Goal: Navigation & Orientation: Find specific page/section

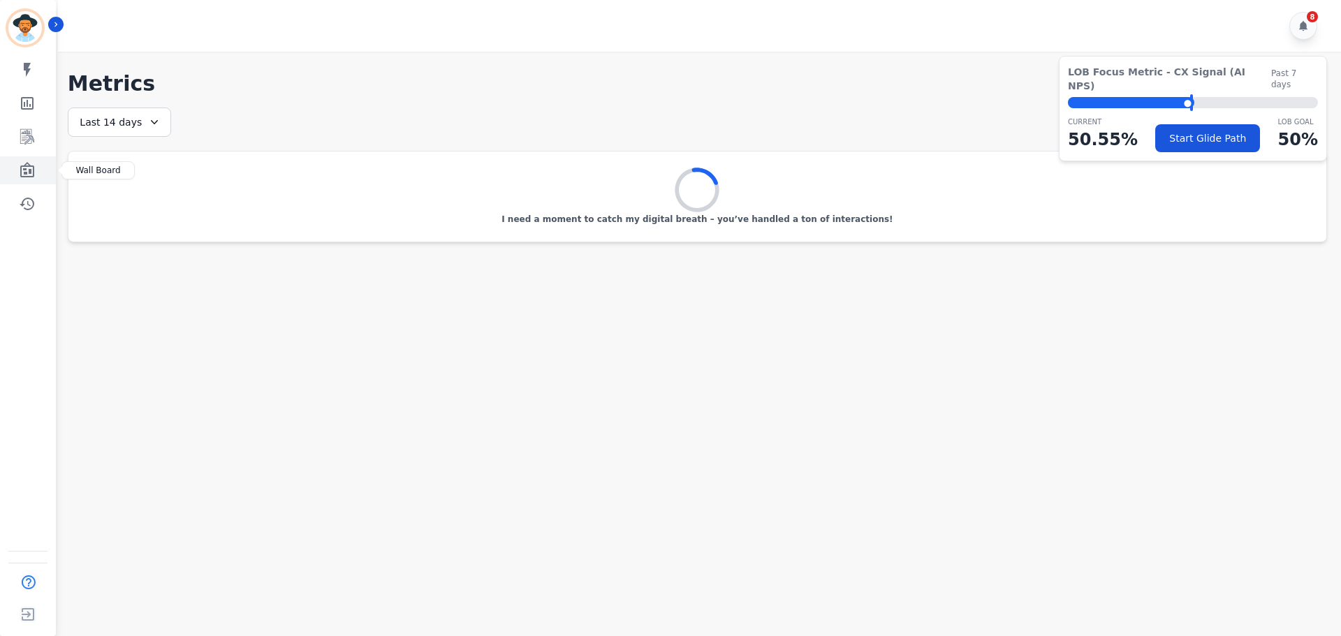
click at [9, 164] on link "Sidebar" at bounding box center [29, 170] width 54 height 28
